Goal: Check status: Check status

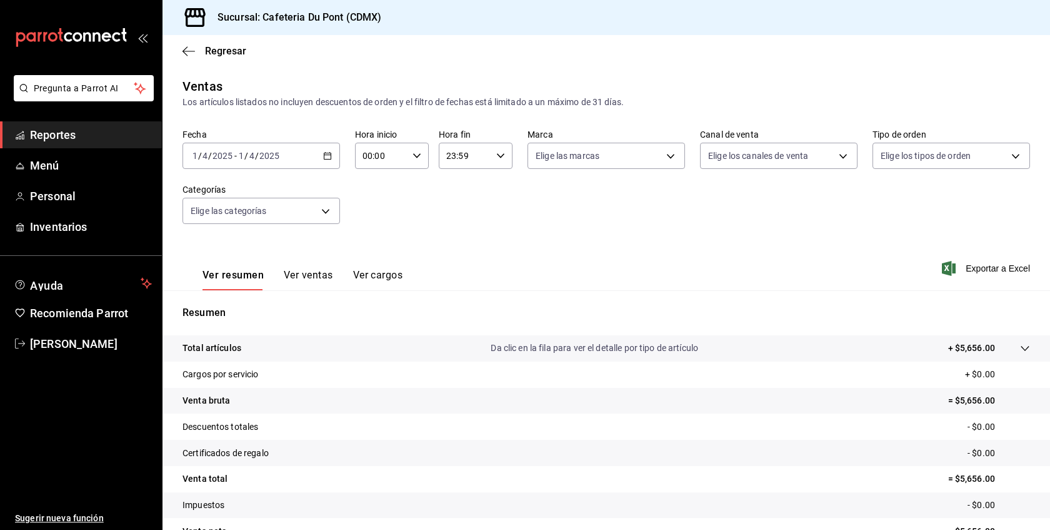
click at [322, 161] on div "[DATE] [DATE] - [DATE] [DATE]" at bounding box center [262, 156] width 158 height 26
click at [262, 201] on li "Hoy" at bounding box center [241, 193] width 117 height 28
click at [308, 268] on div "Ver resumen Ver ventas Ver cargos" at bounding box center [293, 272] width 220 height 36
click at [312, 276] on button "Ver ventas" at bounding box center [308, 279] width 49 height 21
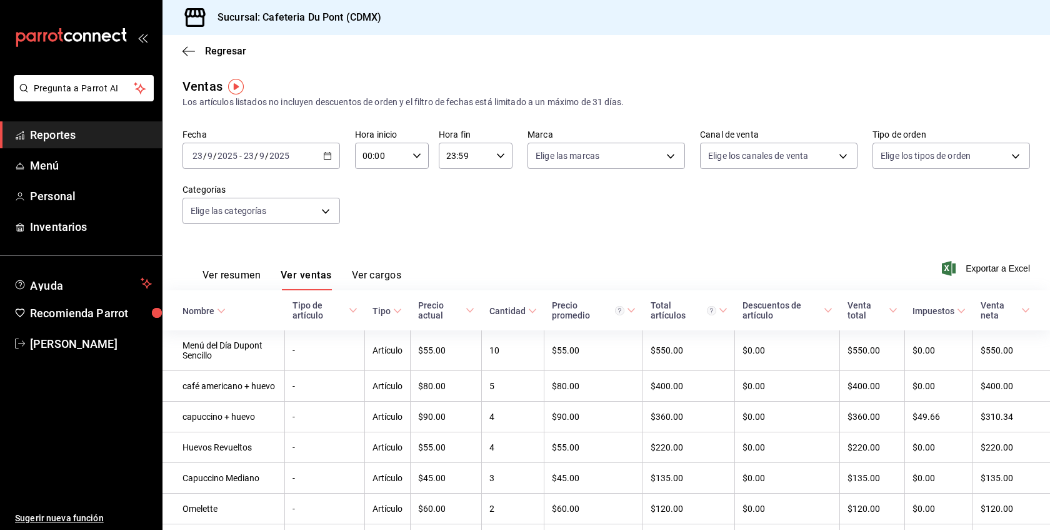
click at [473, 240] on div "Ver resumen Ver ventas Ver cargos Exportar a Excel" at bounding box center [607, 264] width 888 height 51
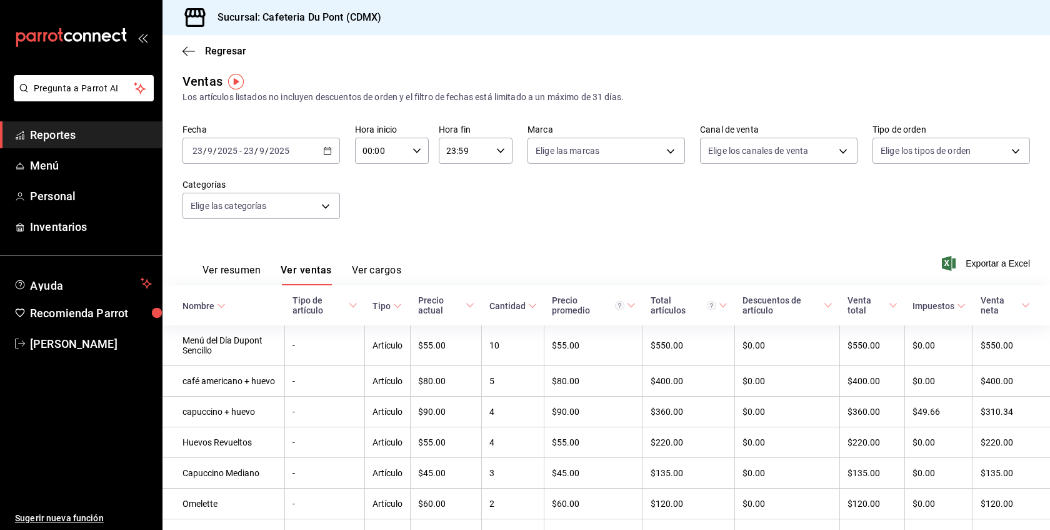
scroll to position [3, 0]
